Goal: Communication & Community: Answer question/provide support

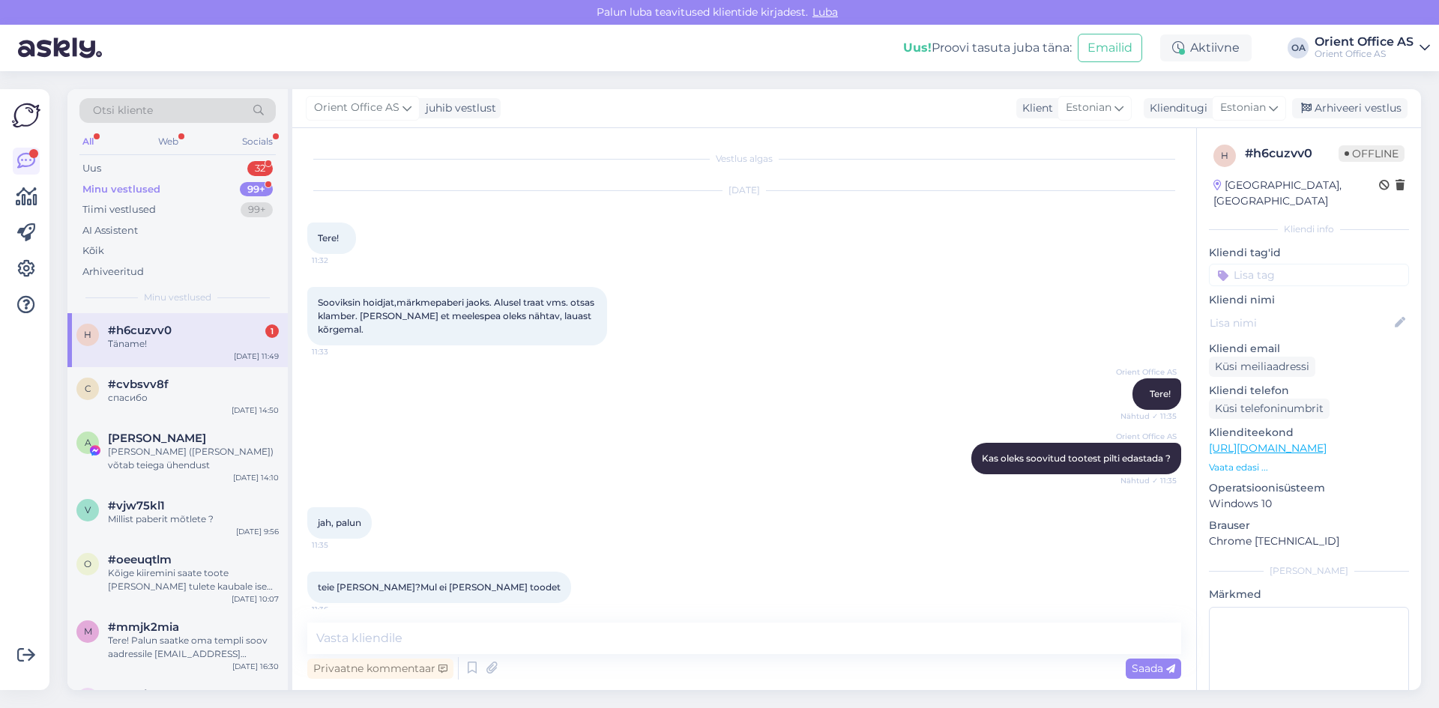
click at [168, 186] on div "Minu vestlused 99+" at bounding box center [177, 189] width 196 height 21
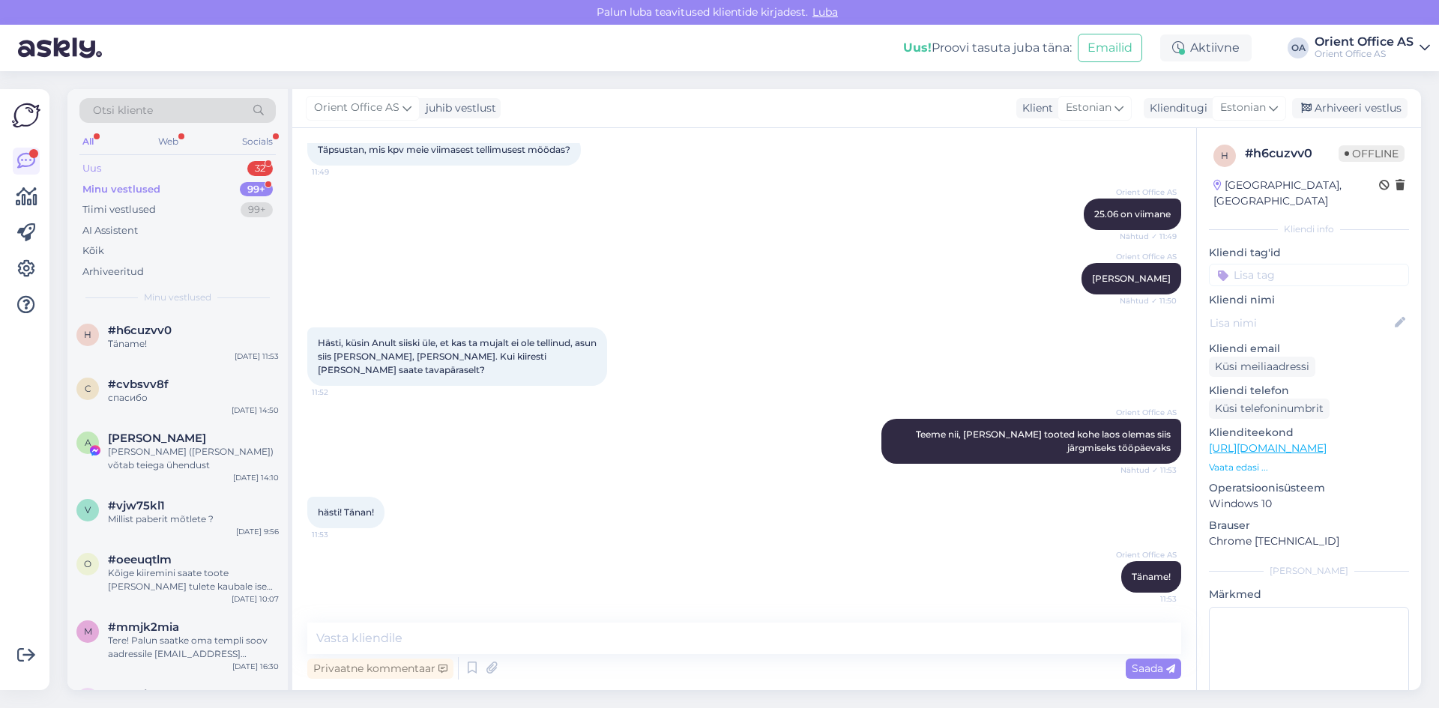
click at [168, 170] on div "Uus 32" at bounding box center [177, 168] width 196 height 21
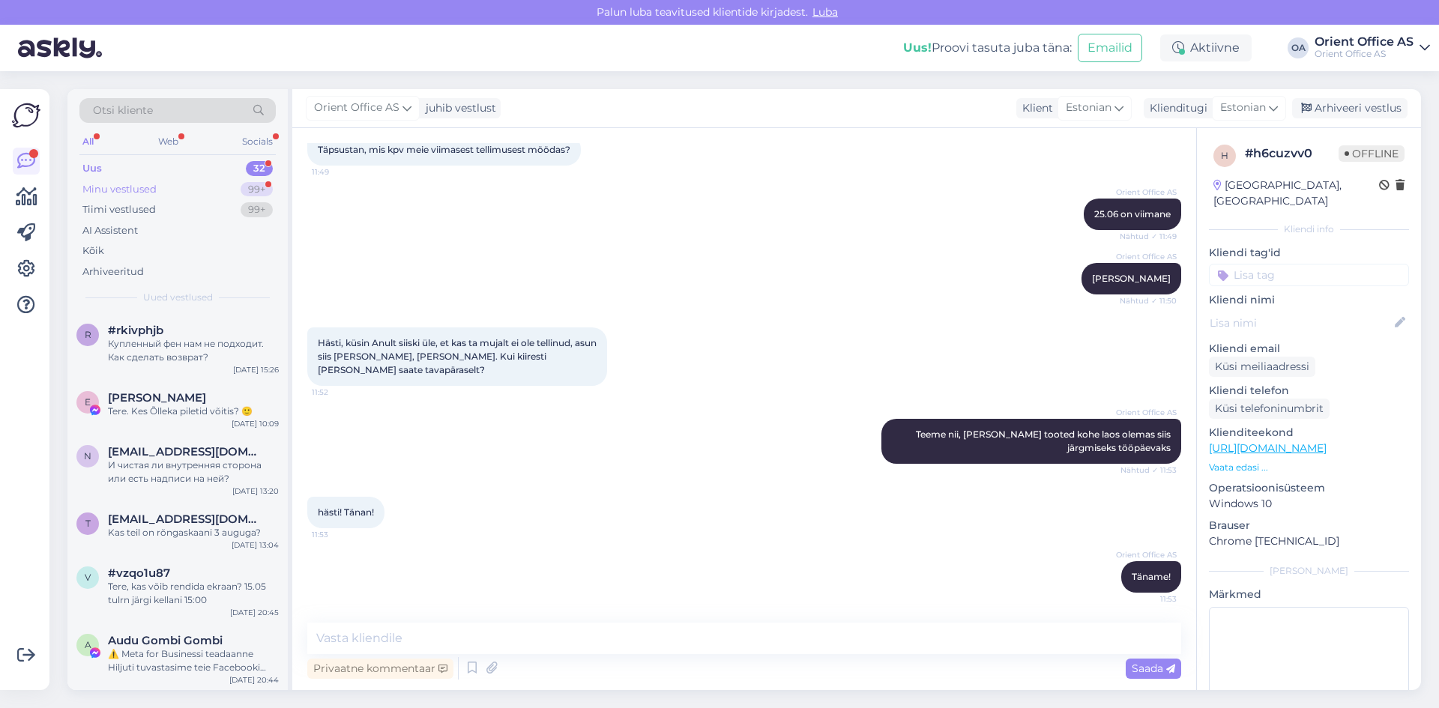
click at [166, 187] on div "Minu vestlused 99+" at bounding box center [177, 189] width 196 height 21
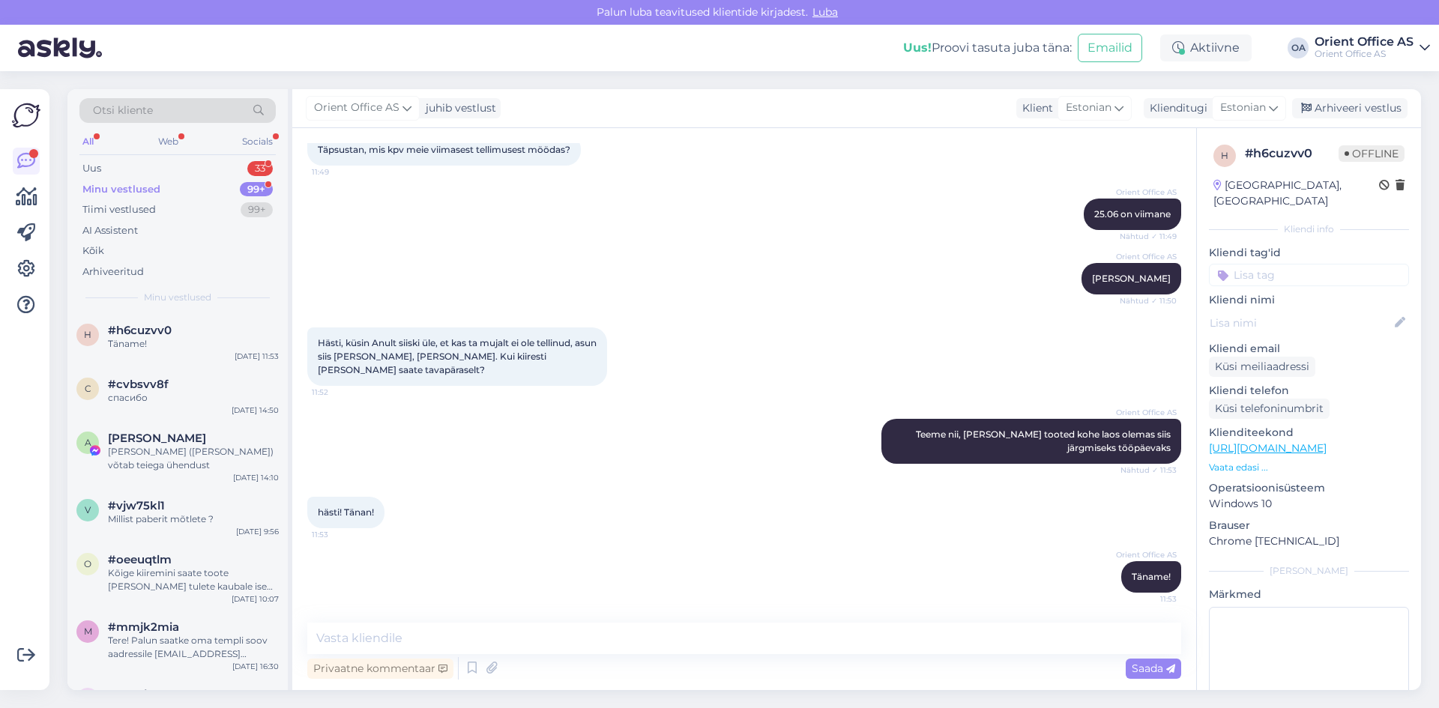
click at [189, 189] on div "Minu vestlused 99+" at bounding box center [177, 189] width 196 height 21
click at [173, 155] on div "Otsi kliente All Web Socials Uus 33 Minu vestlused 99+ Tiimi vestlused 99+ AI A…" at bounding box center [177, 201] width 220 height 224
click at [173, 165] on div "Uus 33" at bounding box center [177, 168] width 196 height 21
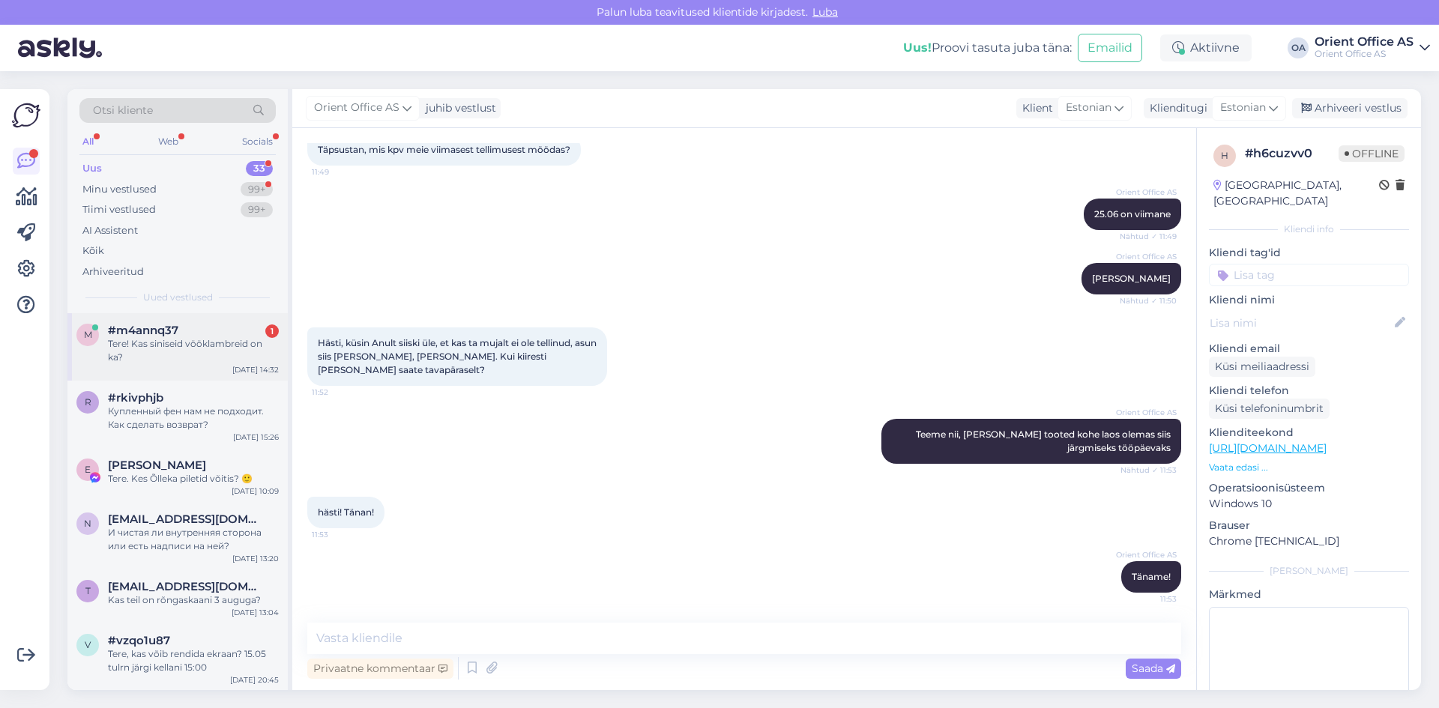
click at [198, 357] on div "Tere! Kas siniseid vööklambreid on ka?" at bounding box center [193, 350] width 171 height 27
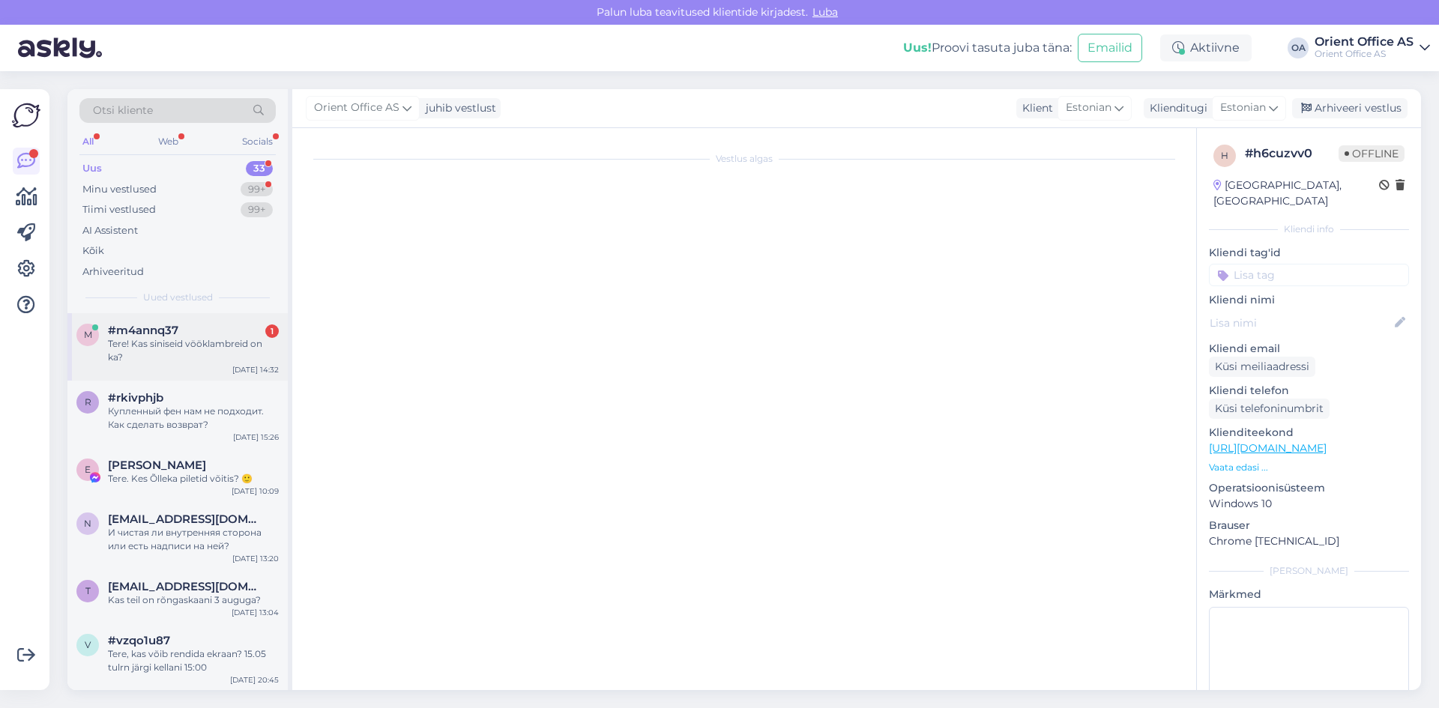
scroll to position [0, 0]
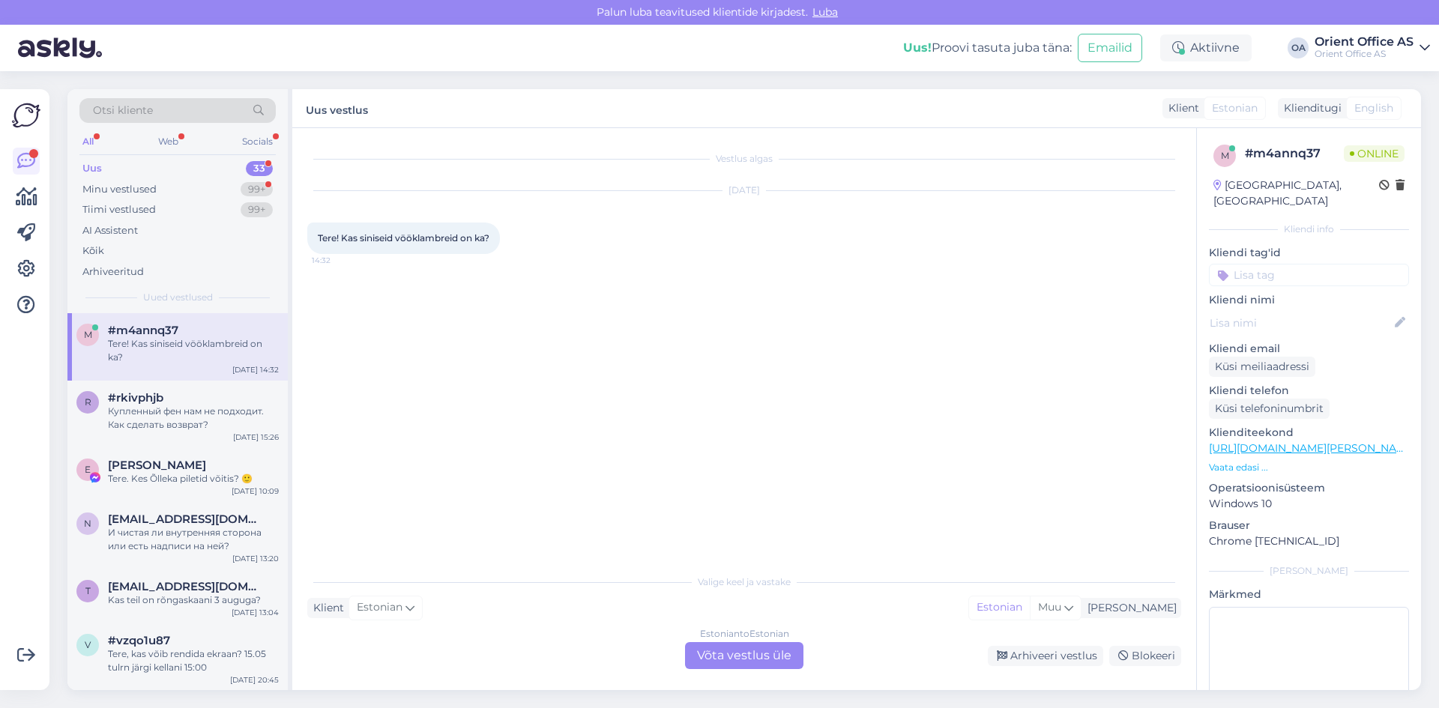
click at [723, 649] on div "Estonian to Estonian Võta vestlus üle" at bounding box center [744, 655] width 118 height 27
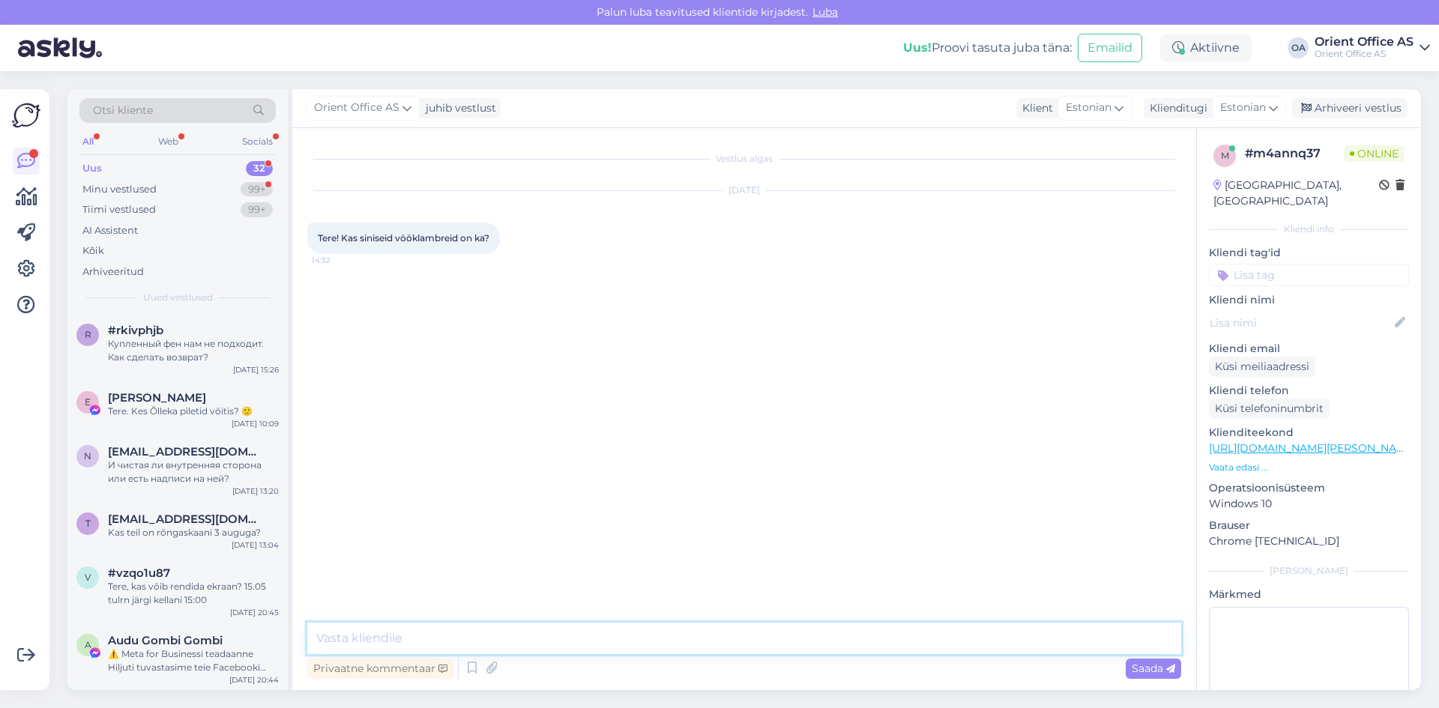
click at [521, 639] on textarea at bounding box center [744, 638] width 874 height 31
click at [384, 641] on textarea "Tere! On vävivalik" at bounding box center [744, 638] width 874 height 31
click at [426, 635] on textarea "Tere! On värvivalik" at bounding box center [744, 638] width 874 height 31
paste textarea "[URL][DOMAIN_NAME][PERSON_NAME]"
click at [522, 636] on textarea "Tere! On värvivalik - sinine ja must [URL][DOMAIN_NAME][PERSON_NAME]" at bounding box center [744, 638] width 874 height 31
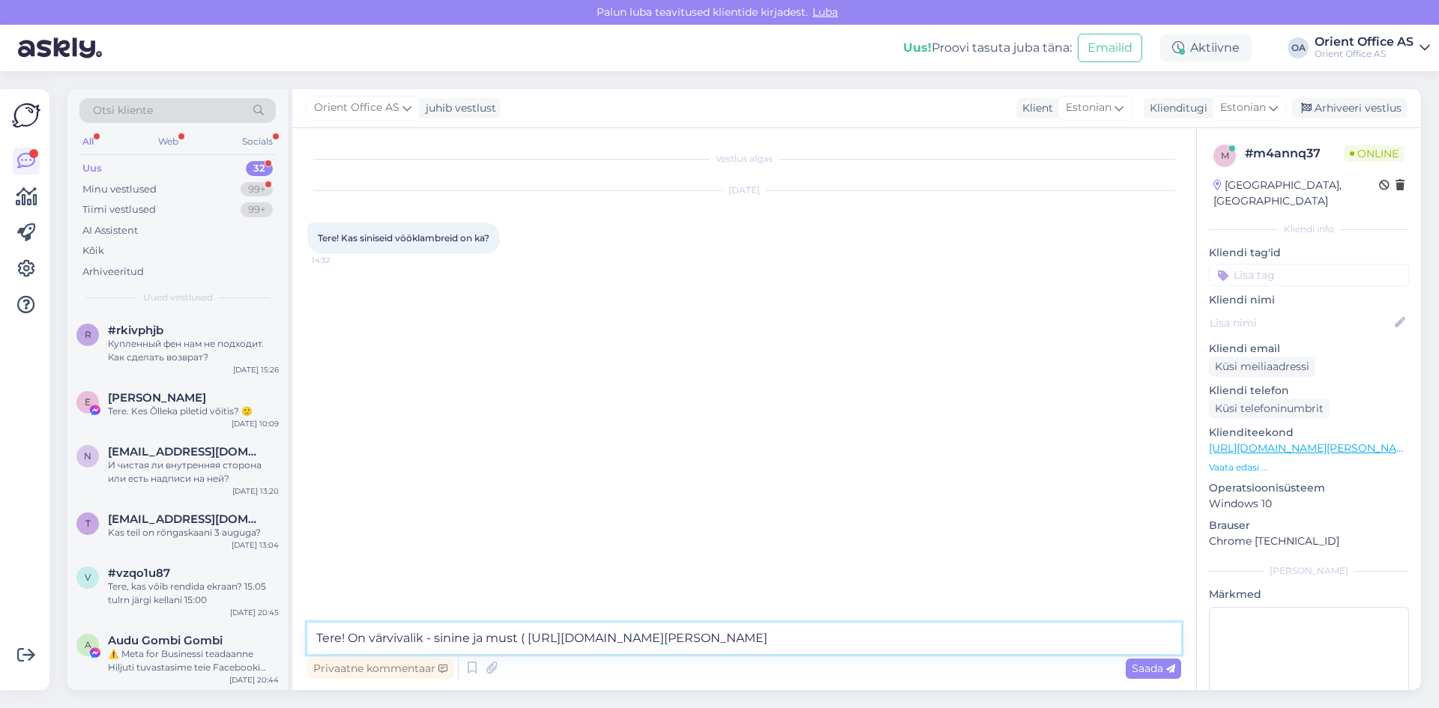
click at [1000, 638] on textarea "Tere! On värvivalik - sinine ja must ( [URL][DOMAIN_NAME][PERSON_NAME]" at bounding box center [744, 638] width 874 height 31
click at [1023, 634] on textarea "Tere! On värvivalik - sinine ja must ( [URL][DOMAIN_NAME][PERSON_NAME] )" at bounding box center [744, 638] width 874 height 31
type textarea "Tere! On värvivalik - sinine ja must ( [URL][DOMAIN_NAME][PERSON_NAME] )"
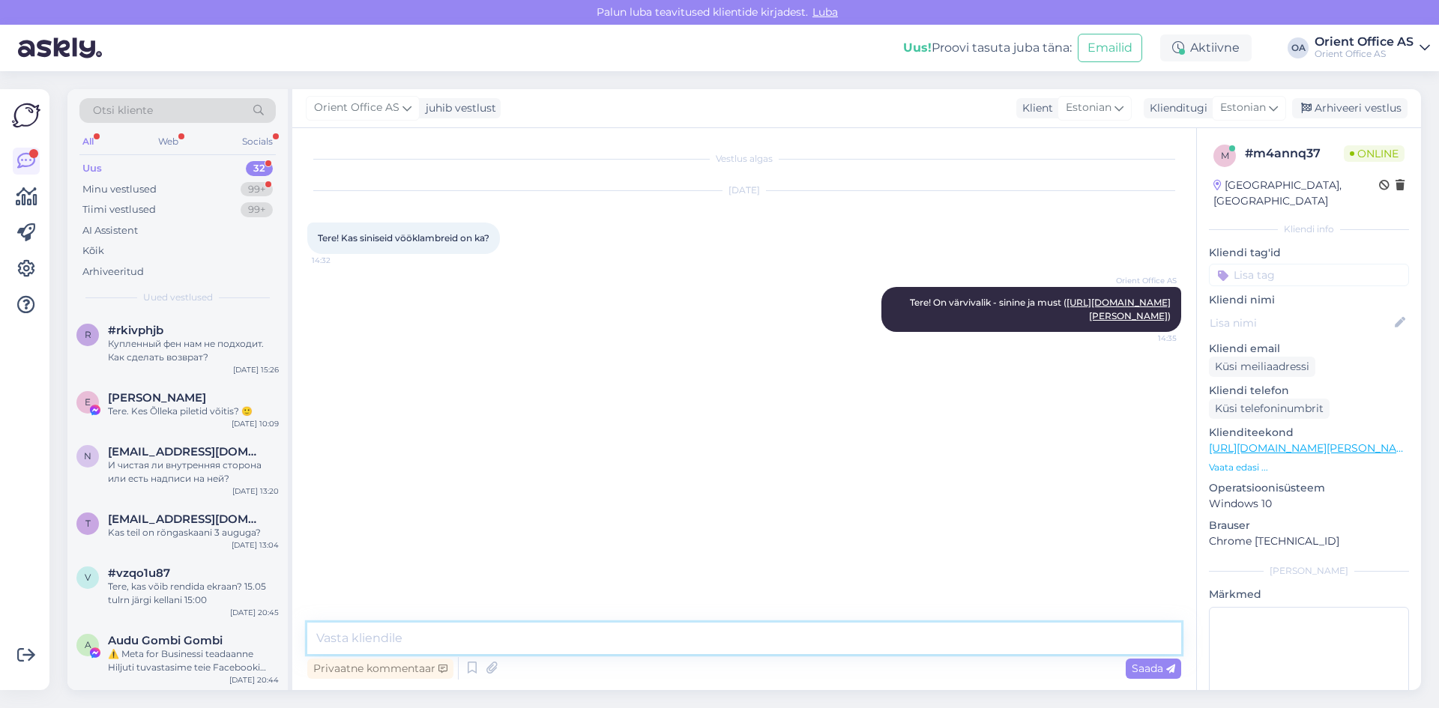
paste textarea "Tooted komplekteeritakse juhuslikkuse alusel!"
click at [549, 632] on textarea "Tooted komplekteeritakse juhuslikkuse alusel!" at bounding box center [744, 638] width 874 height 31
type textarea "Tooted komplekteeritakse juhuslikkuse / saadavuse alusel!"
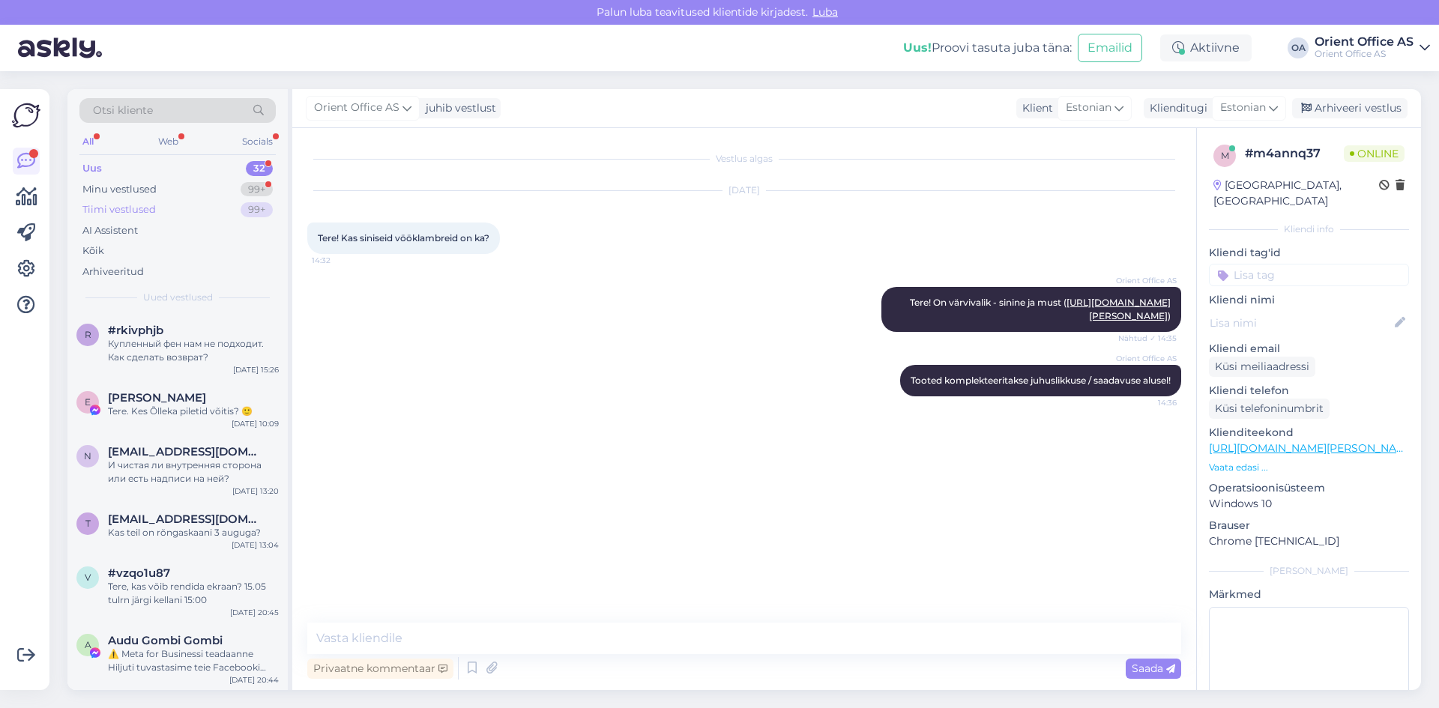
click at [199, 205] on div "Tiimi vestlused 99+" at bounding box center [177, 209] width 196 height 21
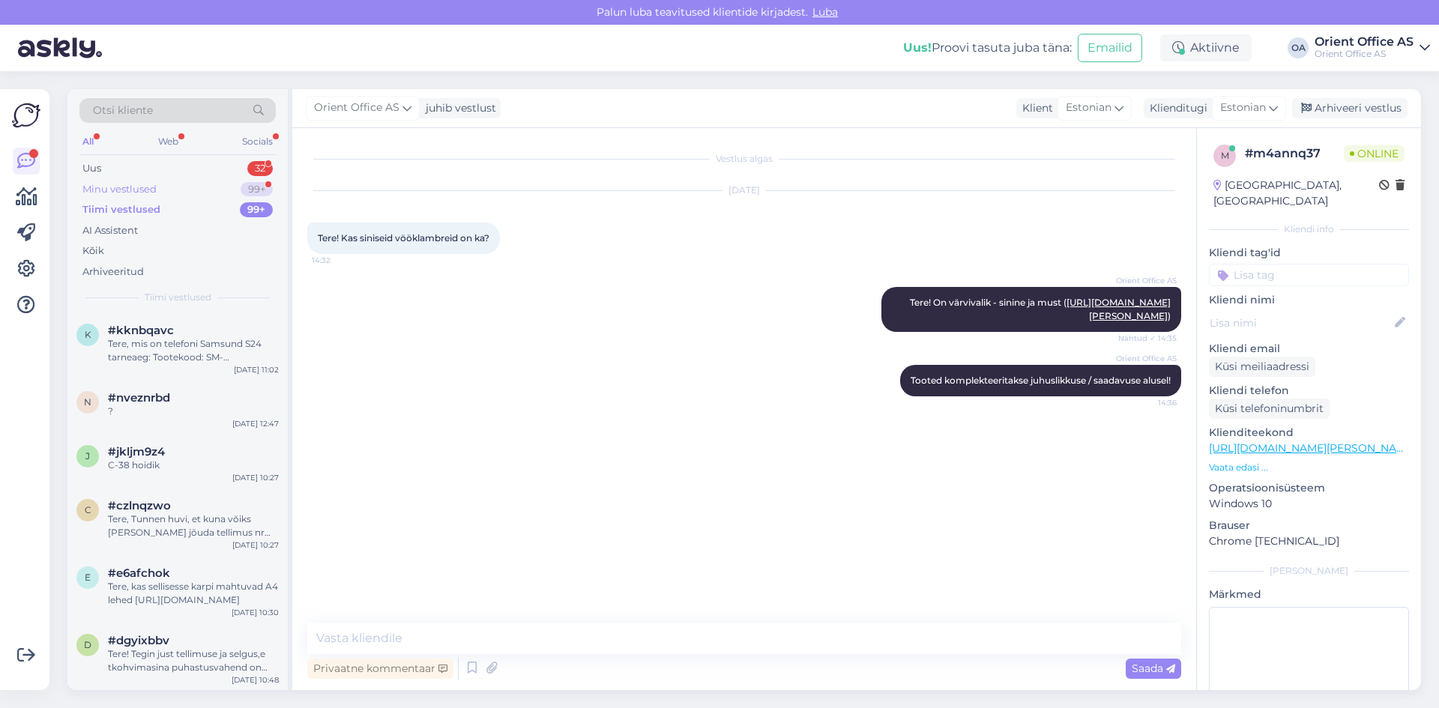
click at [196, 188] on div "Minu vestlused 99+" at bounding box center [177, 189] width 196 height 21
